Goal: Find specific fact: Find contact information

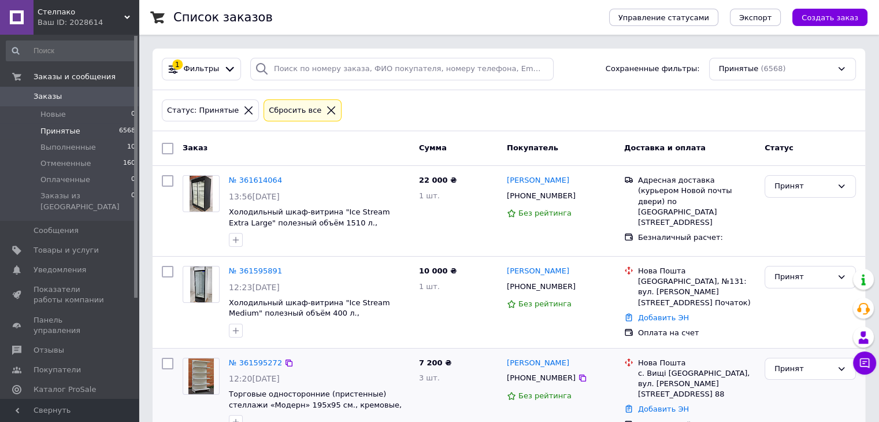
click at [217, 373] on picture at bounding box center [201, 376] width 37 height 37
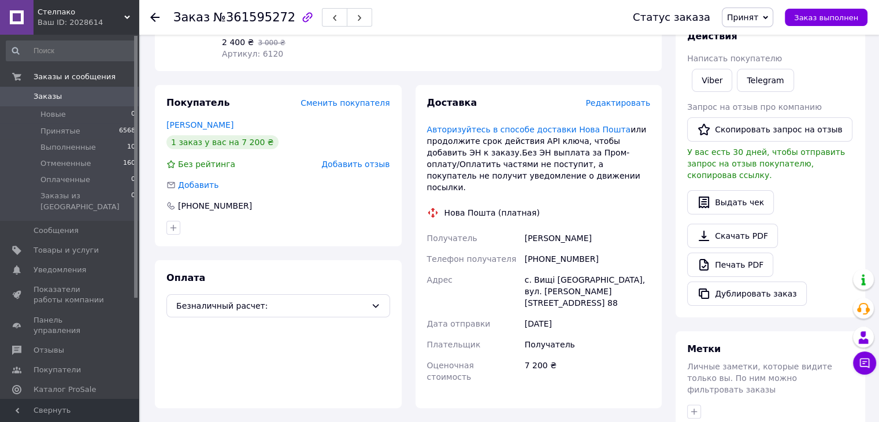
scroll to position [231, 0]
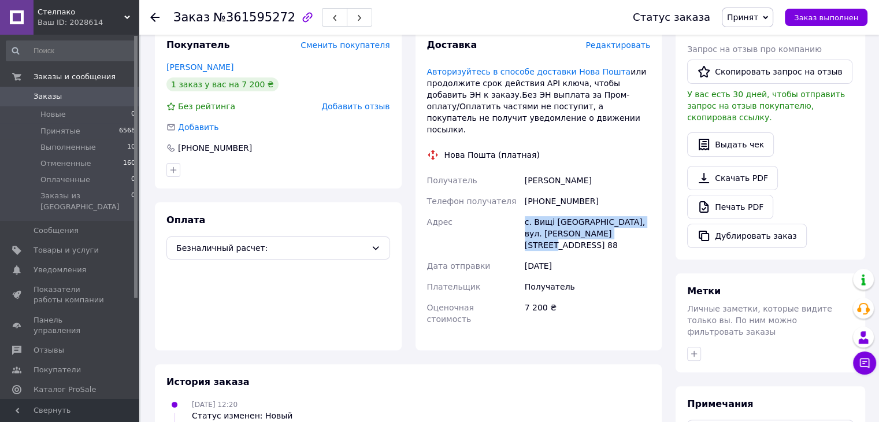
drag, startPoint x: 525, startPoint y: 199, endPoint x: 645, endPoint y: 215, distance: 120.6
click at [645, 215] on div "с. Вищі [GEOGRAPHIC_DATA], вул. [PERSON_NAME][STREET_ADDRESS] 88" at bounding box center [587, 233] width 130 height 44
copy div "с. Вищі [GEOGRAPHIC_DATA], вул. [PERSON_NAME][STREET_ADDRESS] 88"
click at [622, 191] on div "[PHONE_NUMBER]" at bounding box center [587, 201] width 130 height 21
drag, startPoint x: 531, startPoint y: 198, endPoint x: 574, endPoint y: 216, distance: 46.6
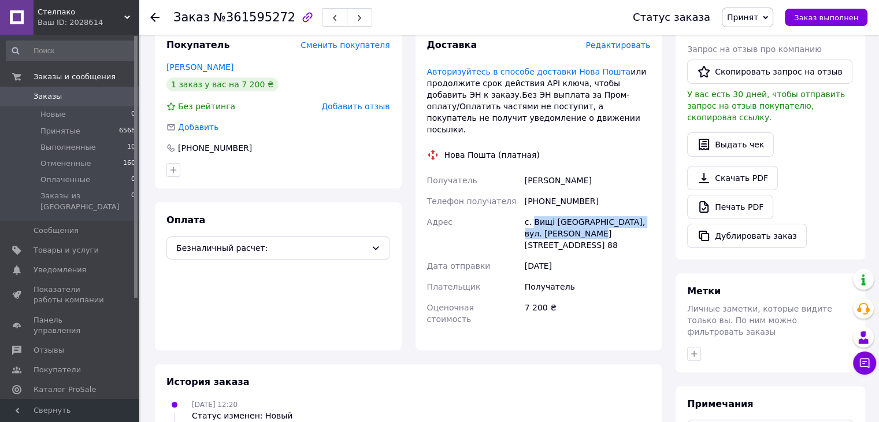
click at [574, 216] on div "с. Вищі [GEOGRAPHIC_DATA], вул. [PERSON_NAME][STREET_ADDRESS] 88" at bounding box center [587, 233] width 130 height 44
copy div "Вищі [GEOGRAPHIC_DATA], вул. [PERSON_NAME], дом. 88"
